Goal: Information Seeking & Learning: Learn about a topic

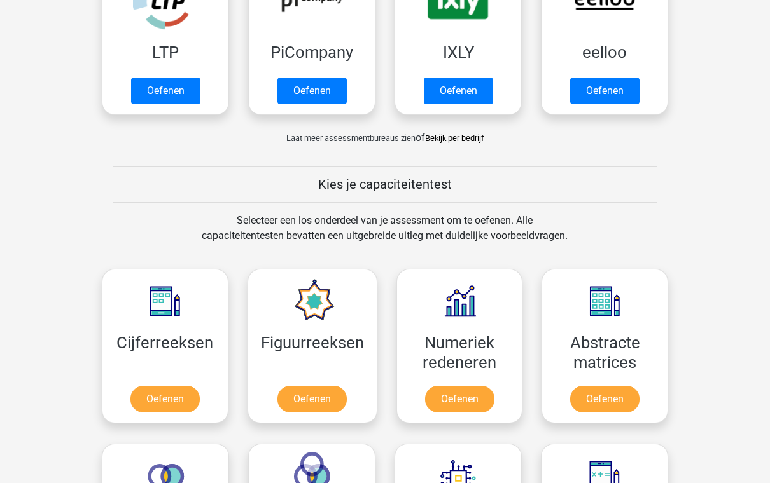
scroll to position [328, 0]
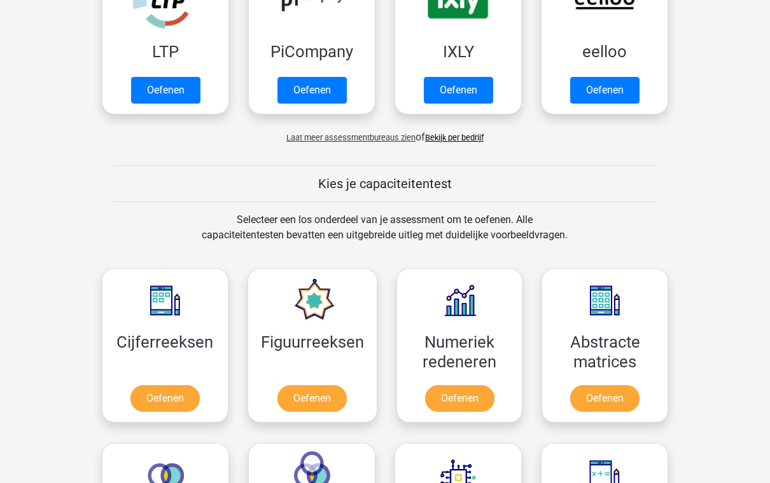
click at [382, 136] on span "Laat meer assessmentbureaus zien" at bounding box center [350, 139] width 129 height 10
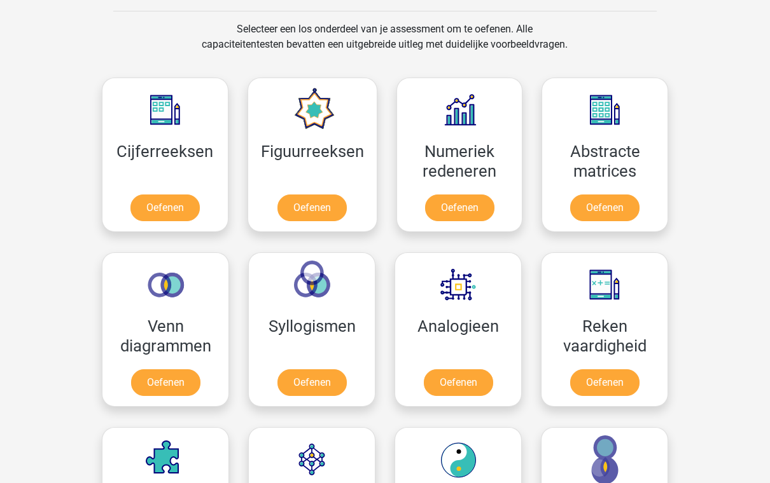
scroll to position [1163, 0]
click at [182, 195] on link "Oefenen" at bounding box center [164, 208] width 69 height 27
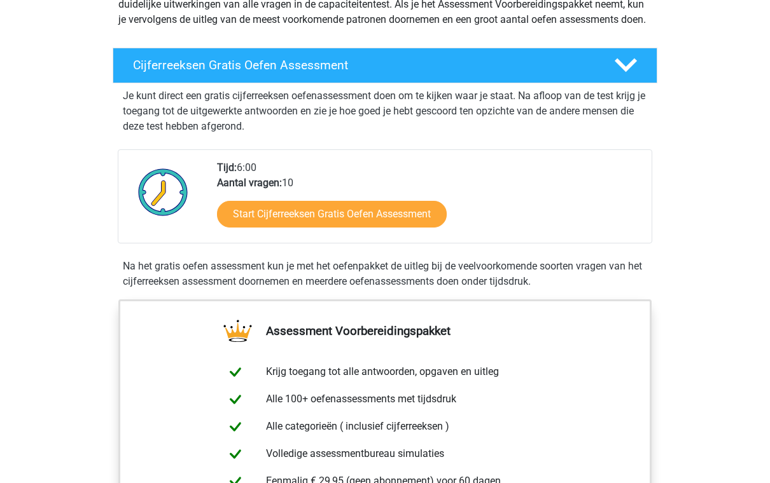
scroll to position [177, 0]
click at [375, 228] on link "Start Cijferreeksen Gratis Oefen Assessment" at bounding box center [332, 214] width 230 height 27
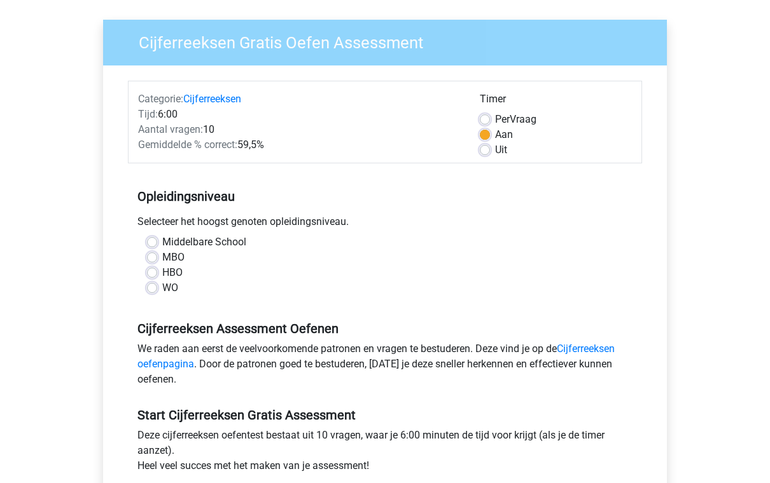
scroll to position [85, 0]
click at [162, 270] on label "HBO" at bounding box center [172, 272] width 20 height 15
click at [153, 270] on input "HBO" at bounding box center [152, 271] width 10 height 13
radio input "true"
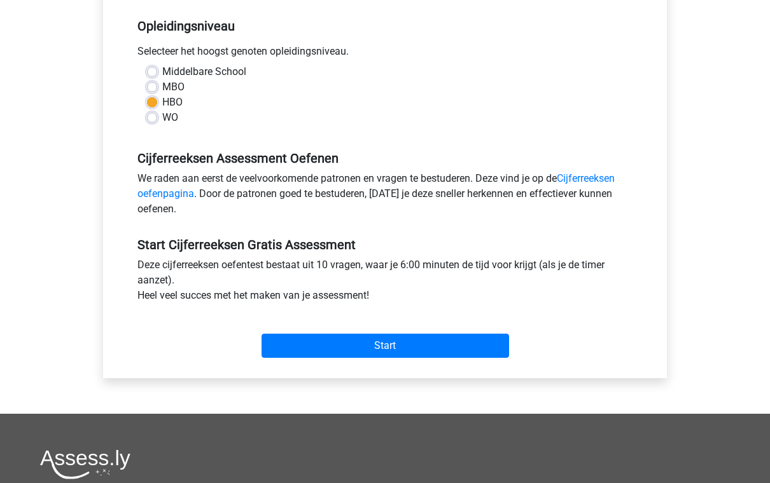
scroll to position [254, 0]
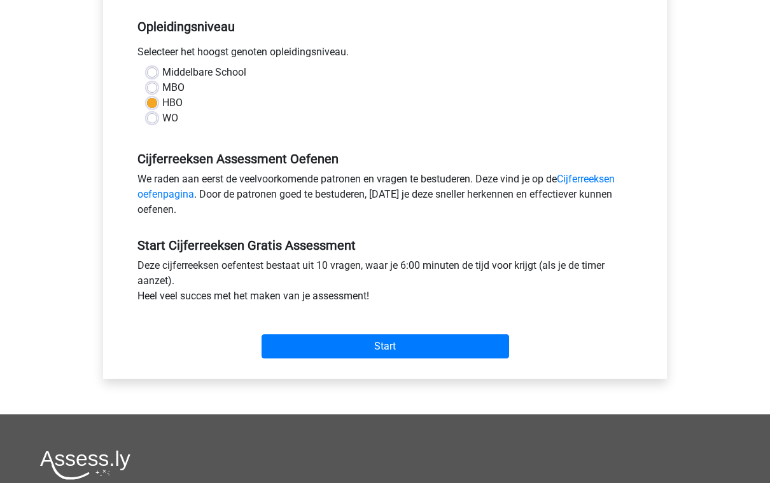
click at [412, 352] on input "Start" at bounding box center [384, 347] width 247 height 24
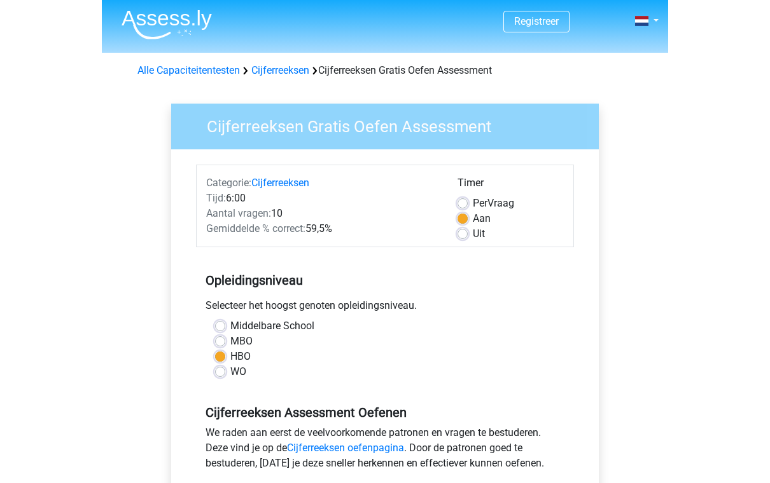
scroll to position [0, 0]
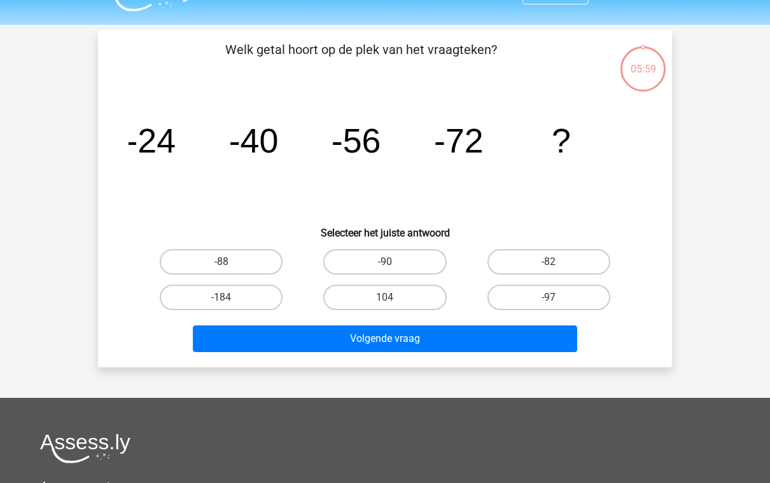
scroll to position [25, 0]
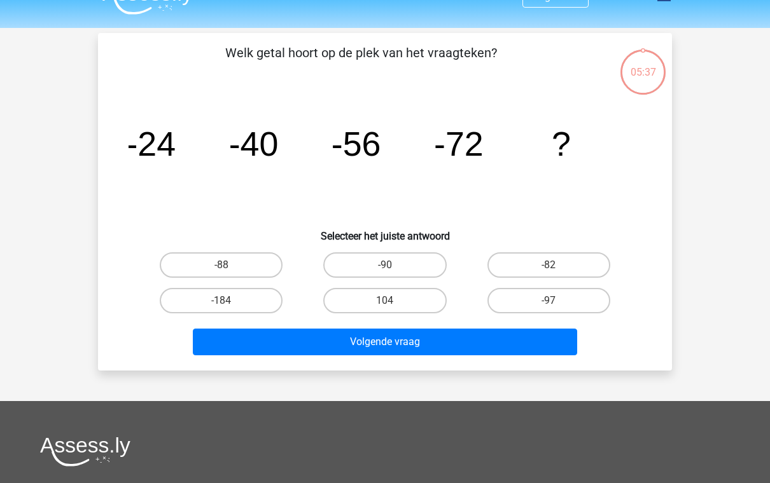
click at [230, 266] on input "-88" at bounding box center [225, 269] width 8 height 8
radio input "true"
click at [414, 340] on button "Volgende vraag" at bounding box center [385, 342] width 385 height 27
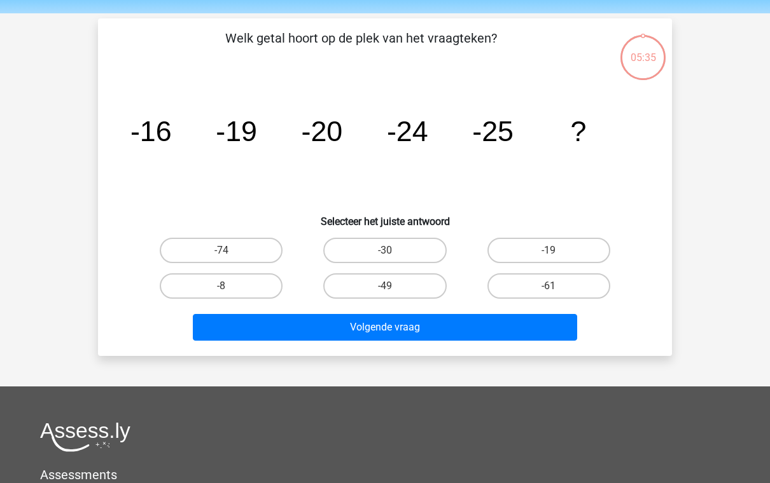
scroll to position [59, 0]
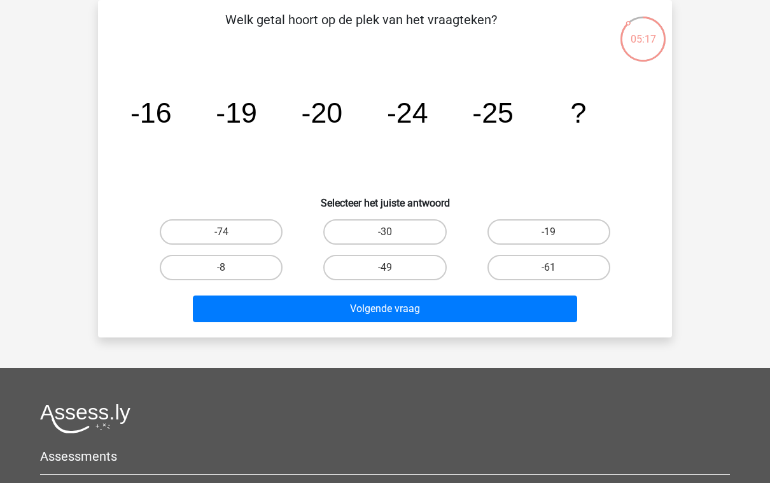
click at [394, 232] on label "-30" at bounding box center [384, 231] width 123 height 25
click at [393, 232] on input "-30" at bounding box center [389, 236] width 8 height 8
radio input "true"
click at [423, 308] on button "Volgende vraag" at bounding box center [385, 309] width 385 height 27
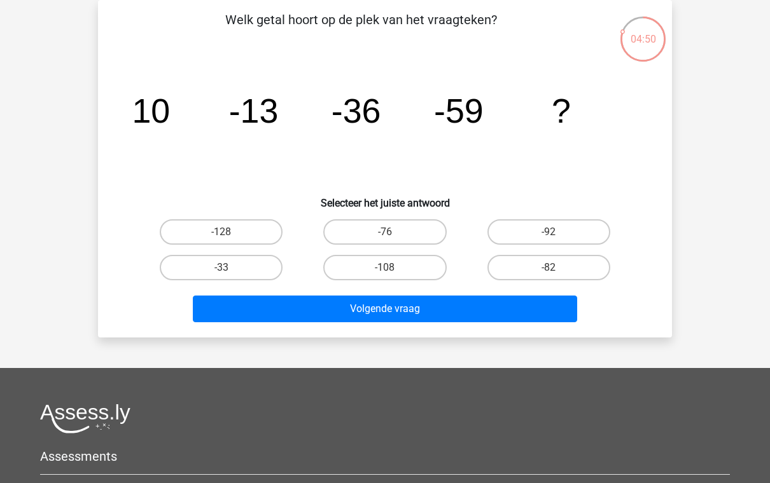
click at [559, 264] on label "-82" at bounding box center [548, 267] width 123 height 25
click at [557, 268] on input "-82" at bounding box center [552, 272] width 8 height 8
radio input "true"
click at [447, 301] on button "Volgende vraag" at bounding box center [385, 309] width 385 height 27
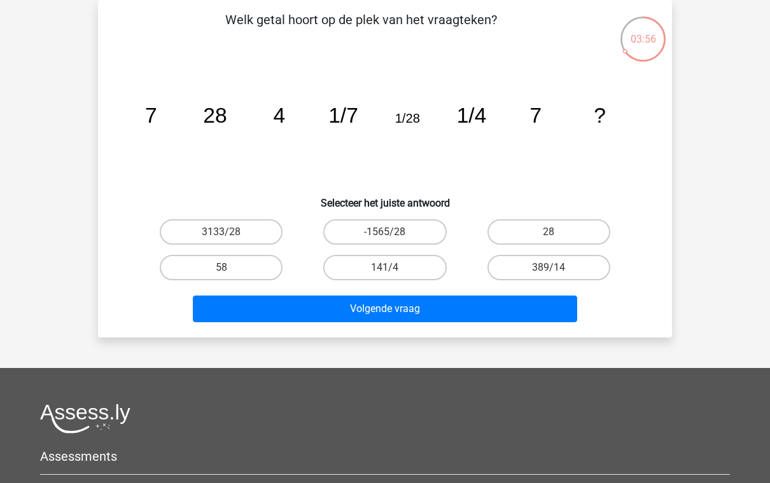
click at [554, 229] on label "28" at bounding box center [548, 231] width 123 height 25
click at [554, 232] on input "28" at bounding box center [552, 236] width 8 height 8
radio input "true"
click at [452, 310] on button "Volgende vraag" at bounding box center [385, 309] width 385 height 27
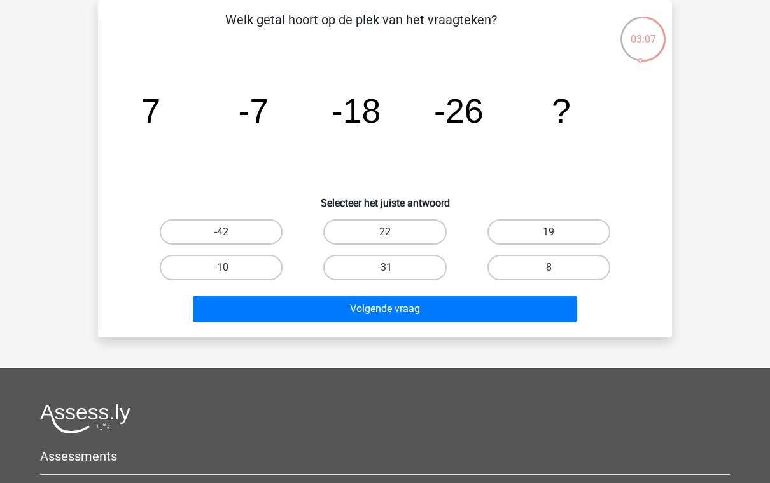
click at [550, 230] on label "19" at bounding box center [548, 231] width 123 height 25
click at [550, 232] on input "19" at bounding box center [552, 236] width 8 height 8
radio input "true"
click at [480, 303] on button "Volgende vraag" at bounding box center [385, 309] width 385 height 27
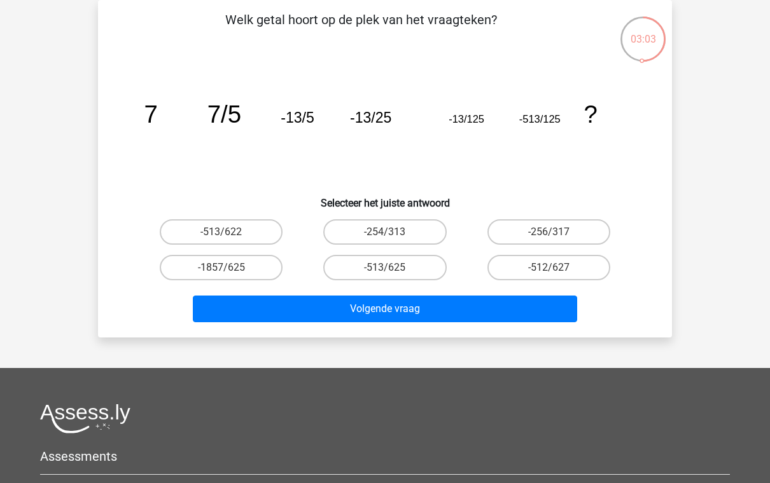
click at [403, 268] on label "-513/625" at bounding box center [384, 267] width 123 height 25
click at [393, 268] on input "-513/625" at bounding box center [389, 272] width 8 height 8
radio input "true"
click at [423, 310] on button "Volgende vraag" at bounding box center [385, 309] width 385 height 27
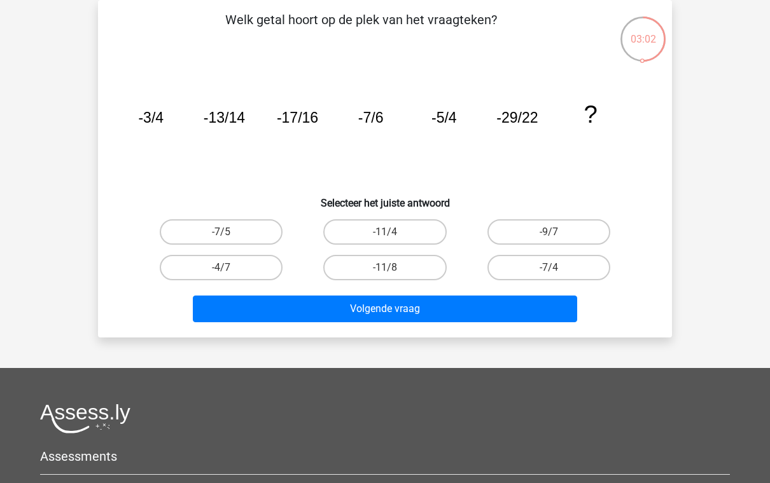
click at [400, 230] on label "-11/4" at bounding box center [384, 231] width 123 height 25
click at [393, 232] on input "-11/4" at bounding box center [389, 236] width 8 height 8
radio input "true"
click at [420, 320] on button "Volgende vraag" at bounding box center [385, 309] width 385 height 27
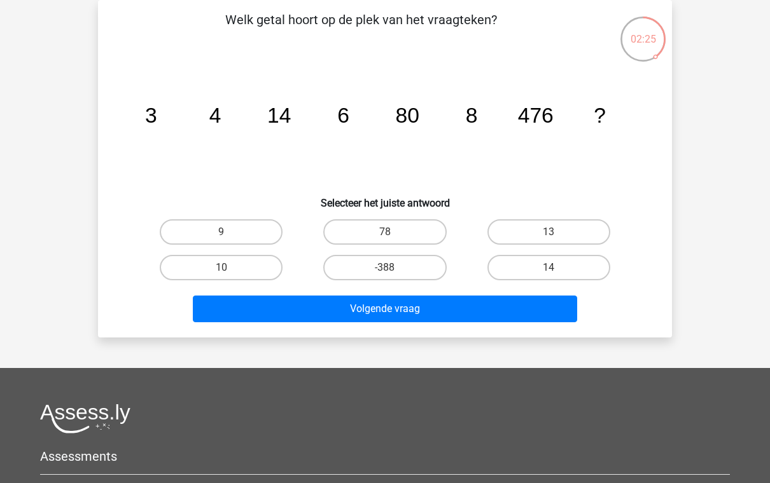
click at [391, 233] on input "78" at bounding box center [389, 236] width 8 height 8
radio input "true"
click at [399, 315] on button "Volgende vraag" at bounding box center [385, 309] width 385 height 27
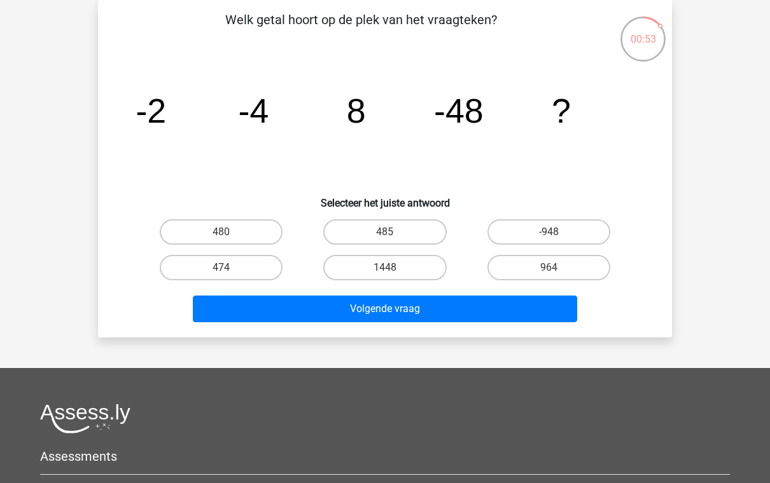
click at [550, 232] on label "-948" at bounding box center [548, 231] width 123 height 25
click at [550, 232] on input "-948" at bounding box center [552, 236] width 8 height 8
radio input "true"
click at [462, 301] on button "Volgende vraag" at bounding box center [385, 309] width 385 height 27
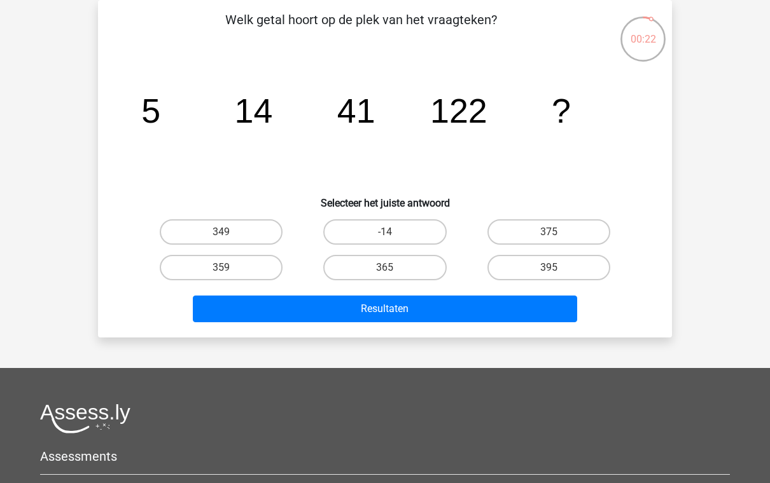
click at [407, 226] on label "-14" at bounding box center [384, 231] width 123 height 25
click at [393, 232] on input "-14" at bounding box center [389, 236] width 8 height 8
radio input "true"
click at [427, 317] on button "Resultaten" at bounding box center [385, 309] width 385 height 27
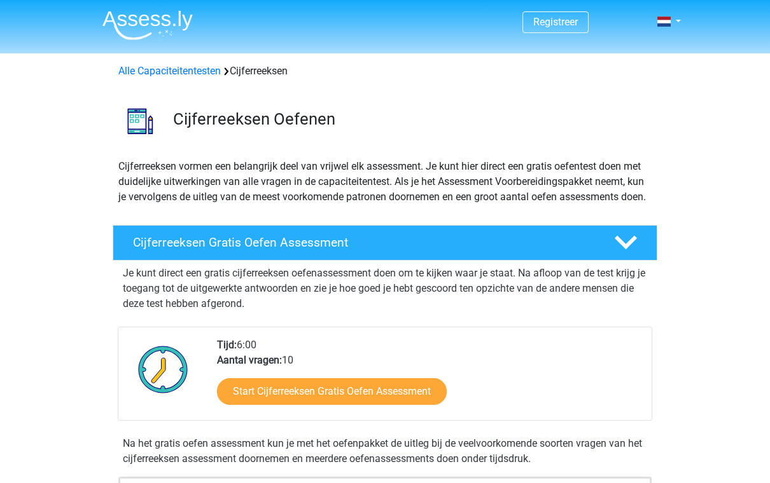
scroll to position [197, 0]
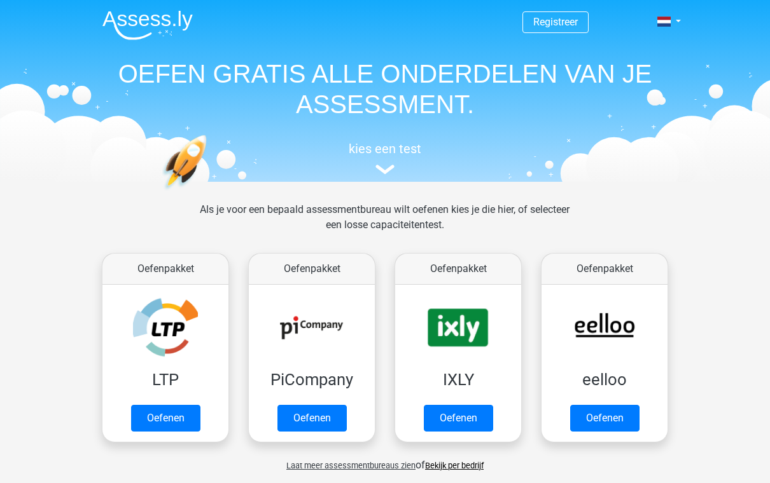
scroll to position [1183, 0]
